Goal: Task Accomplishment & Management: Use online tool/utility

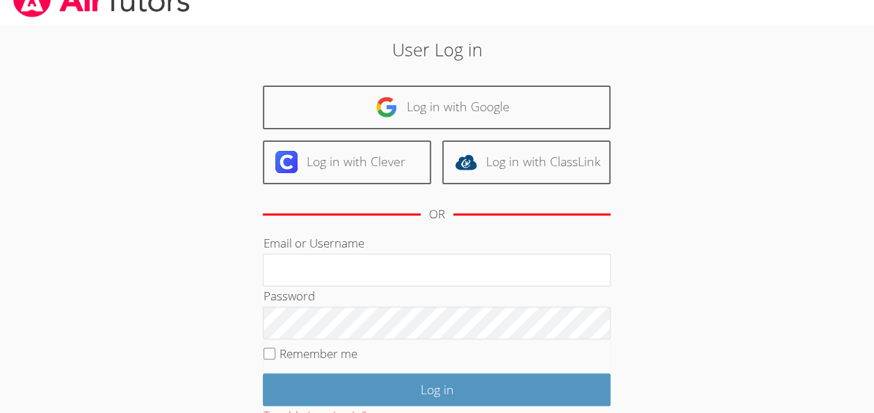
scroll to position [26, 0]
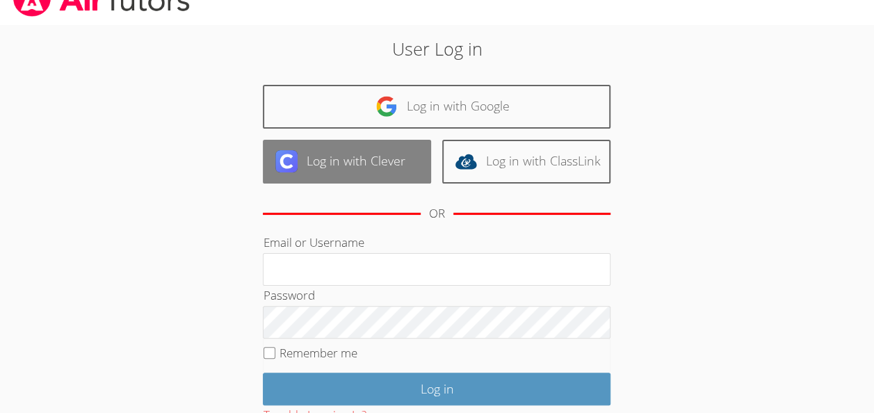
click at [306, 163] on link "Log in with Clever" at bounding box center [347, 162] width 168 height 44
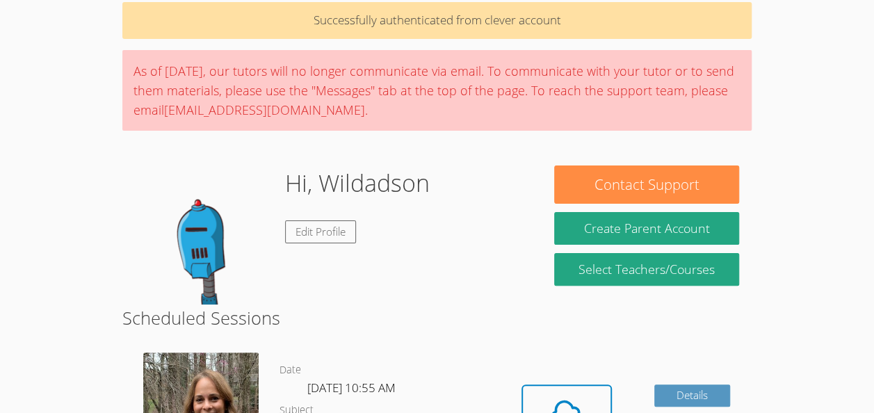
scroll to position [100, 0]
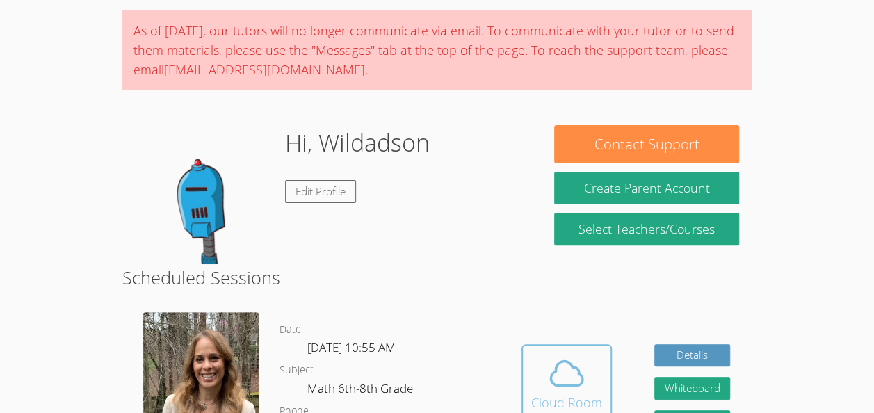
click at [566, 361] on icon at bounding box center [567, 373] width 32 height 24
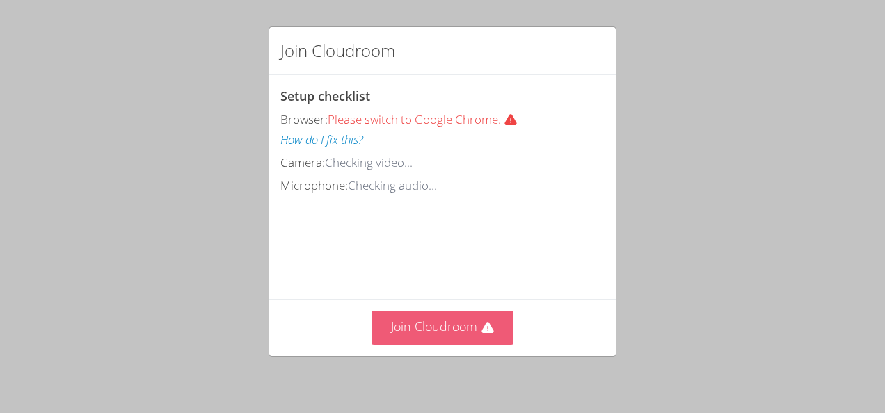
click at [460, 344] on button "Join Cloudroom" at bounding box center [442, 328] width 143 height 34
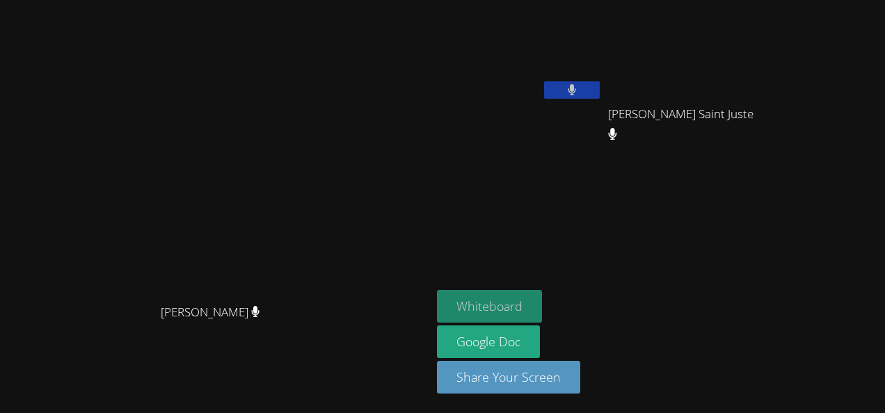
click at [542, 298] on button "Whiteboard" at bounding box center [489, 306] width 105 height 33
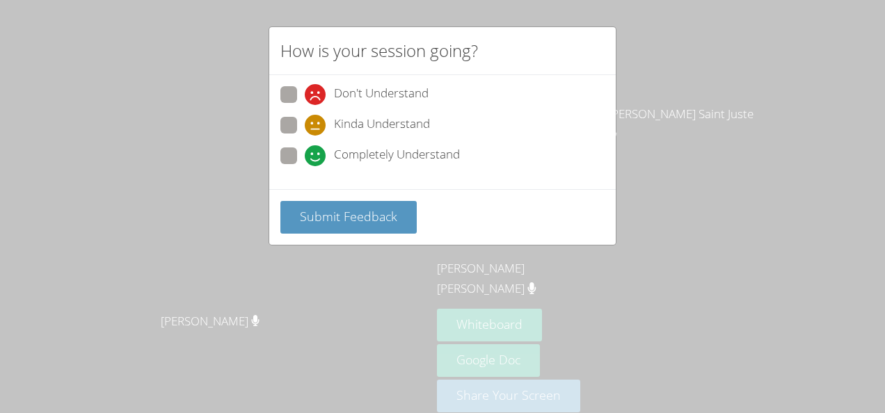
click at [420, 131] on span "Kinda Understand" at bounding box center [382, 125] width 96 height 21
click at [316, 129] on input "Kinda Understand" at bounding box center [311, 123] width 12 height 12
radio input "true"
click at [395, 158] on span "Completely Understand" at bounding box center [397, 155] width 126 height 21
click at [316, 158] on input "Completely Understand" at bounding box center [311, 153] width 12 height 12
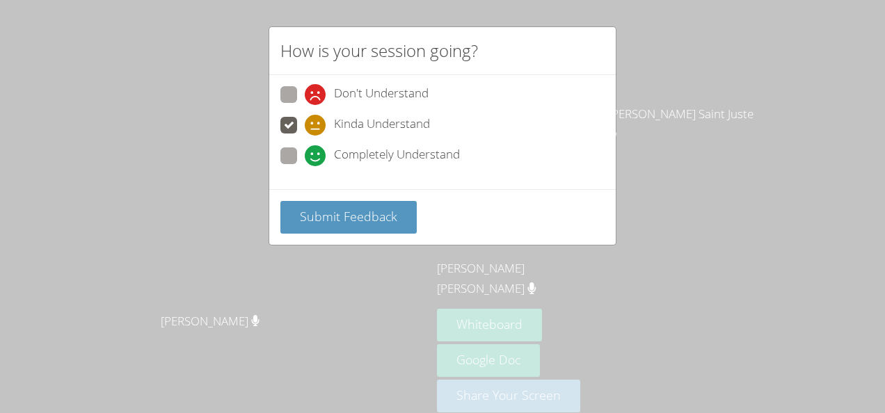
radio input "true"
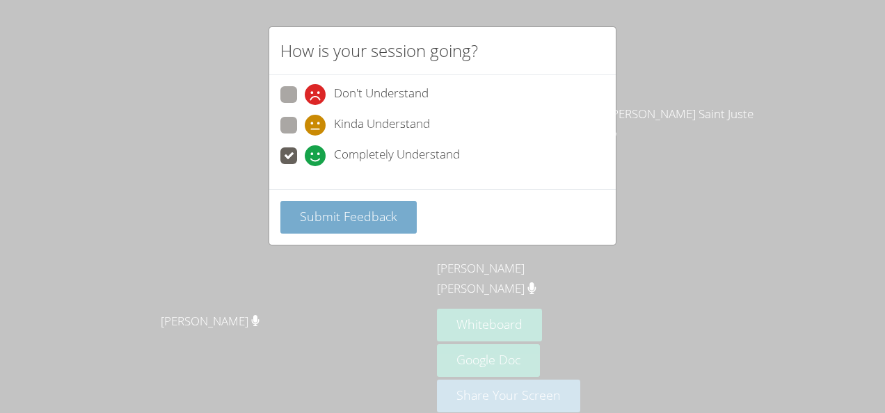
click at [377, 220] on span "Submit Feedback" at bounding box center [348, 216] width 97 height 17
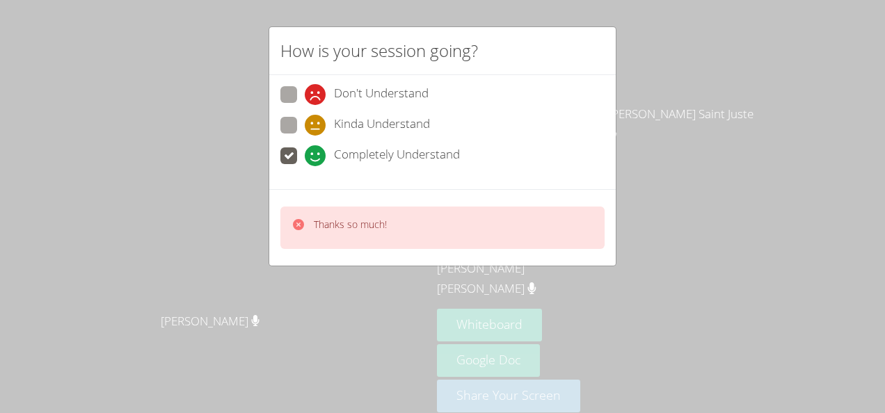
click at [485, 220] on div "Thanks so much!" at bounding box center [442, 228] width 324 height 42
click at [503, 233] on div "Thanks so much!" at bounding box center [442, 228] width 324 height 42
